Goal: Information Seeking & Learning: Learn about a topic

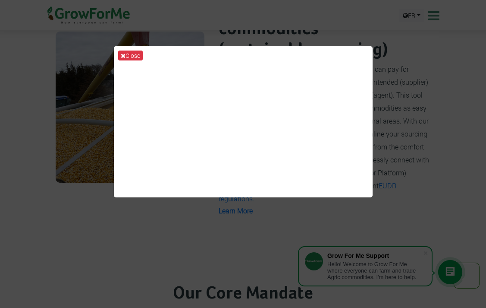
scroll to position [670, 0]
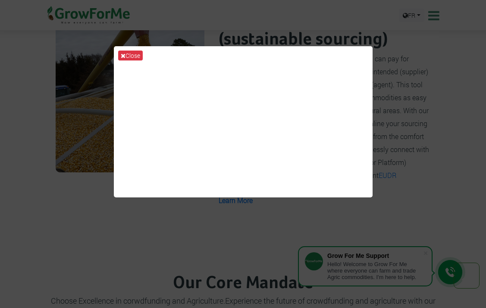
click at [412, 139] on div "Close" at bounding box center [243, 154] width 486 height 308
click at [199, 223] on div "Close" at bounding box center [243, 154] width 486 height 308
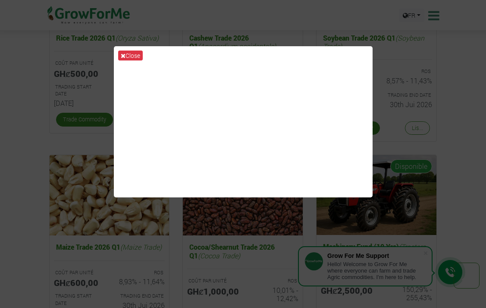
scroll to position [1337, 0]
click at [395, 136] on div "Close" at bounding box center [243, 154] width 486 height 308
click at [121, 55] on icon at bounding box center [123, 56] width 5 height 6
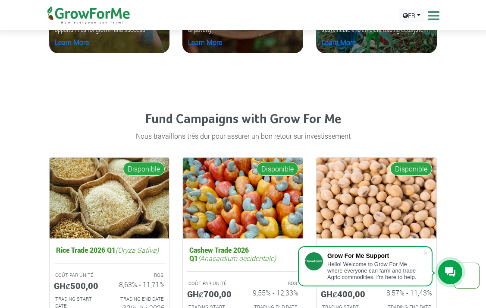
scroll to position [1127, 0]
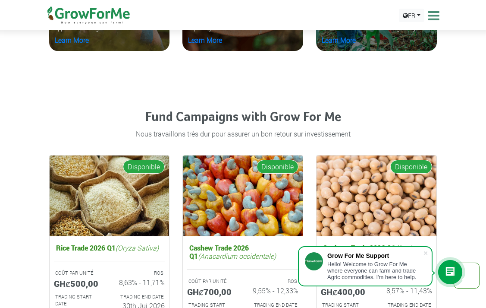
click at [203, 134] on p "Nous travaillons très dur pour assurer un bon retour sur investissement" at bounding box center [244, 134] width 386 height 10
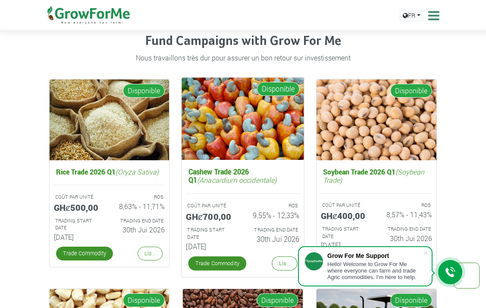
scroll to position [1207, 0]
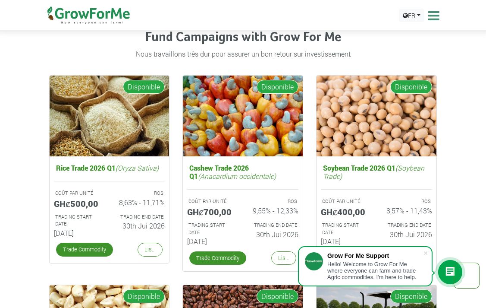
click at [177, 189] on div "Cashew Trade 2026 Q1 (Anacardium occidentale) COÛT PAR UNITÉ GHȼ700,00 ROS 9,55…" at bounding box center [243, 175] width 134 height 201
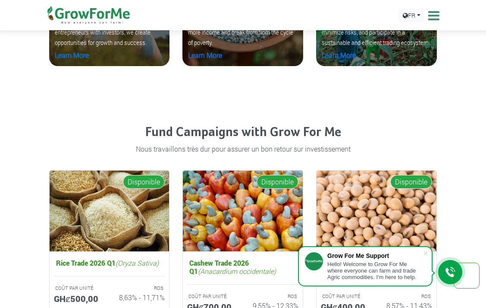
scroll to position [963, 0]
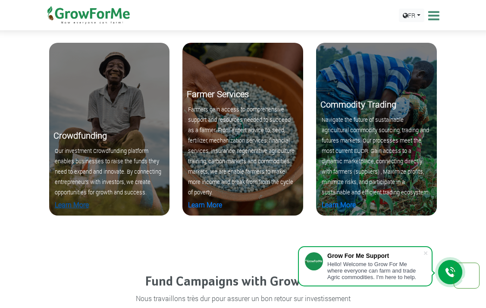
click at [66, 204] on link "Learn More" at bounding box center [72, 204] width 34 height 9
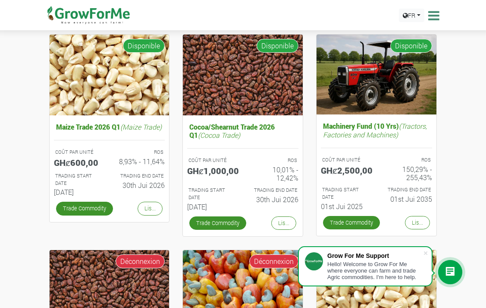
scroll to position [309, 0]
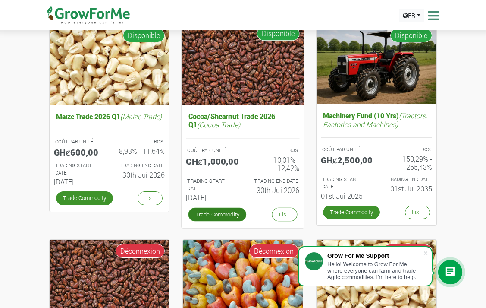
click at [229, 210] on link "Trade Commodity" at bounding box center [218, 215] width 58 height 14
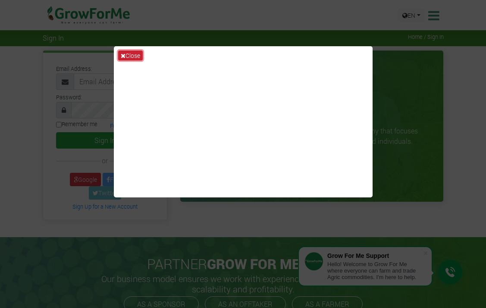
click at [122, 54] on icon at bounding box center [123, 56] width 5 height 6
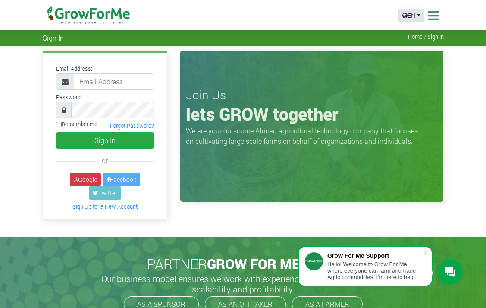
click at [410, 11] on link "EN" at bounding box center [412, 15] width 26 height 13
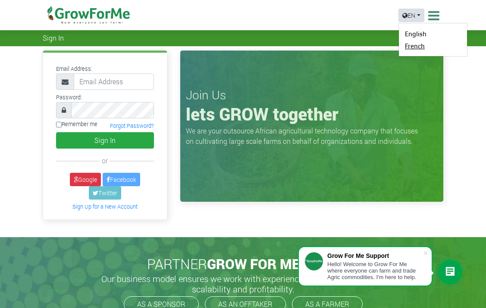
click at [417, 45] on link "French" at bounding box center [415, 45] width 22 height 9
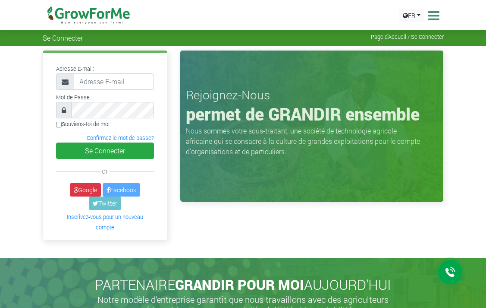
click at [436, 19] on icon at bounding box center [432, 15] width 13 height 13
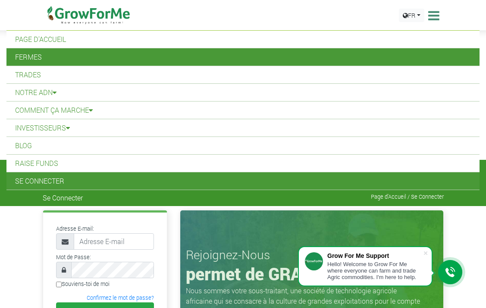
click at [52, 59] on link "Fermes" at bounding box center [243, 56] width 474 height 17
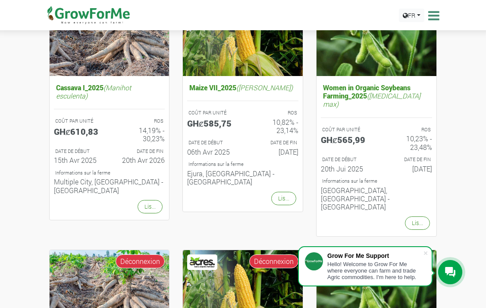
scroll to position [71, 0]
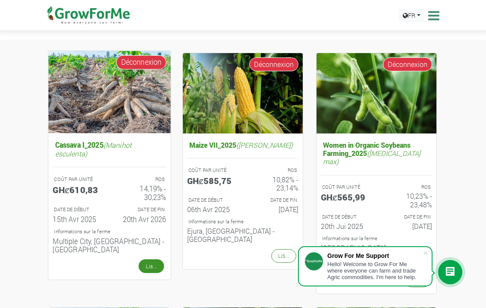
click at [150, 261] on link "Lis..." at bounding box center [151, 266] width 25 height 14
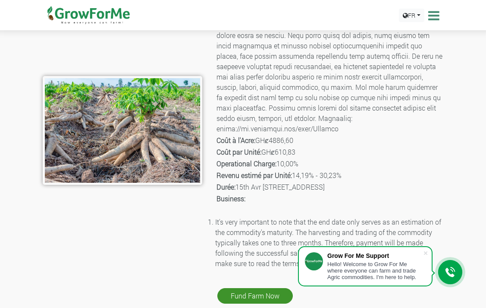
scroll to position [116, 0]
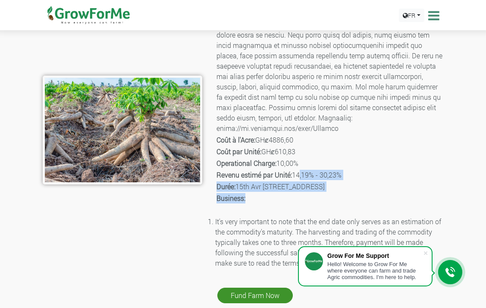
drag, startPoint x: 297, startPoint y: 164, endPoint x: 328, endPoint y: 192, distance: 41.6
click at [328, 192] on div "Nom de la culture: Cassava I_2025 La description: Coût à l'Acre: GHȼ4886,60 Coû…" at bounding box center [330, 130] width 242 height 350
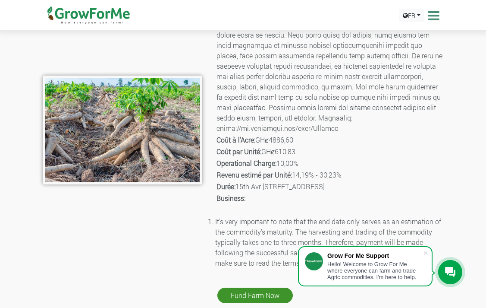
click at [308, 123] on div "Nom de la culture: Cassava I_2025 La description: Coût à l'Acre: GHȼ4886,60 Coû…" at bounding box center [330, 130] width 242 height 350
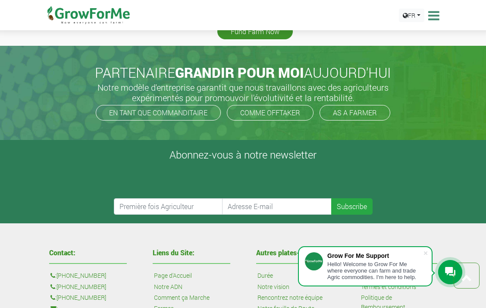
scroll to position [0, 0]
